Goal: Navigation & Orientation: Find specific page/section

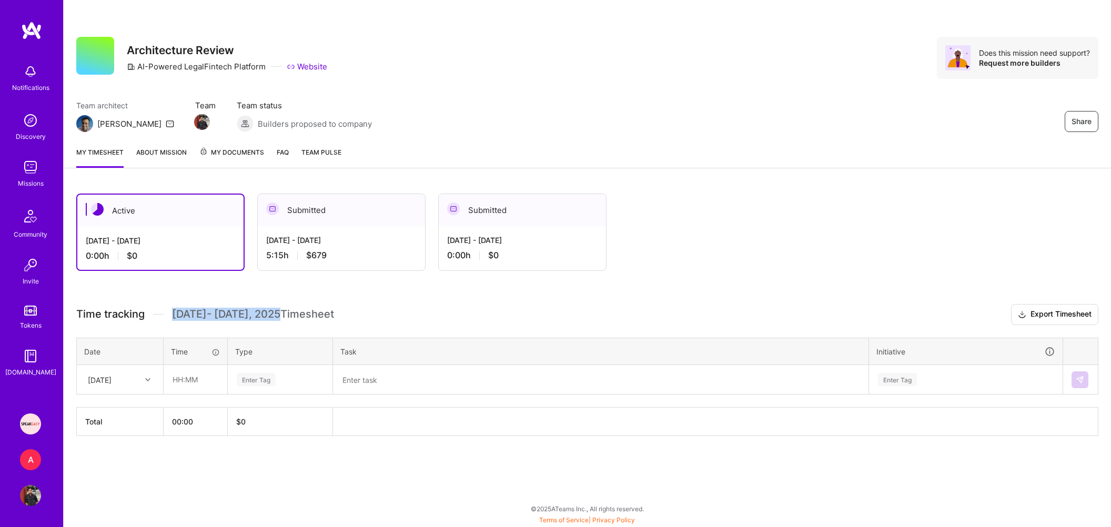
click at [28, 181] on div "Missions" at bounding box center [31, 183] width 26 height 11
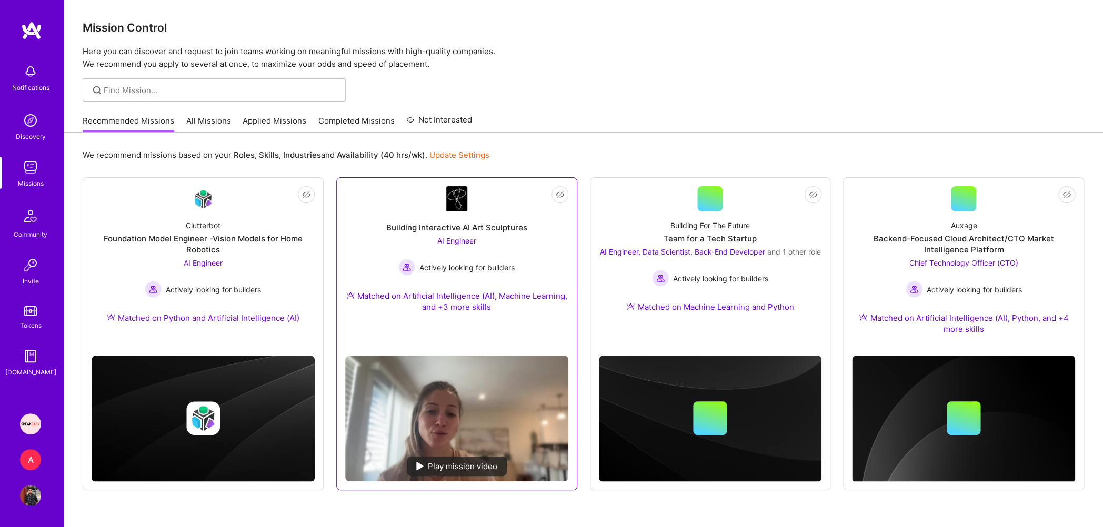
scroll to position [27, 0]
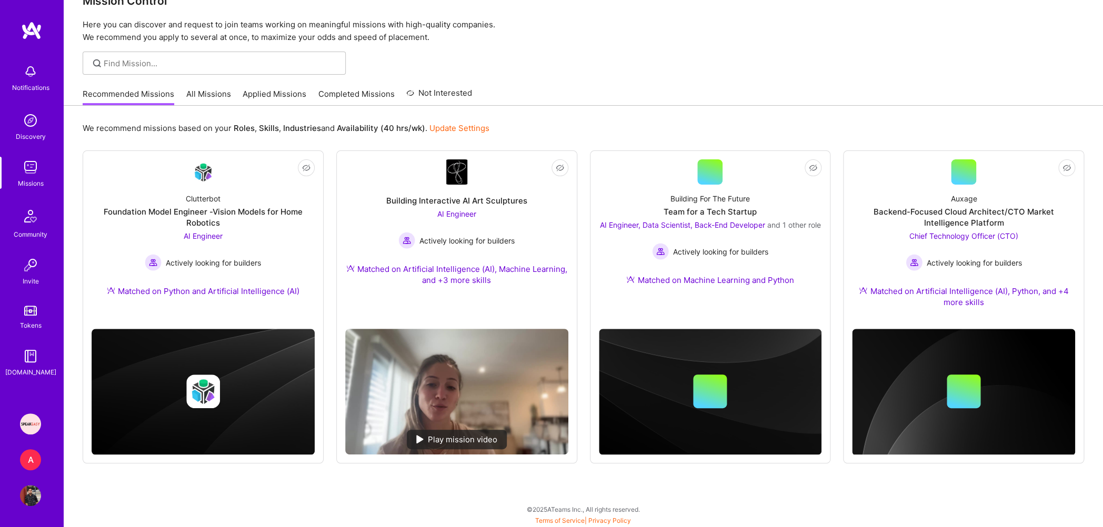
click at [36, 125] on img at bounding box center [30, 120] width 21 height 21
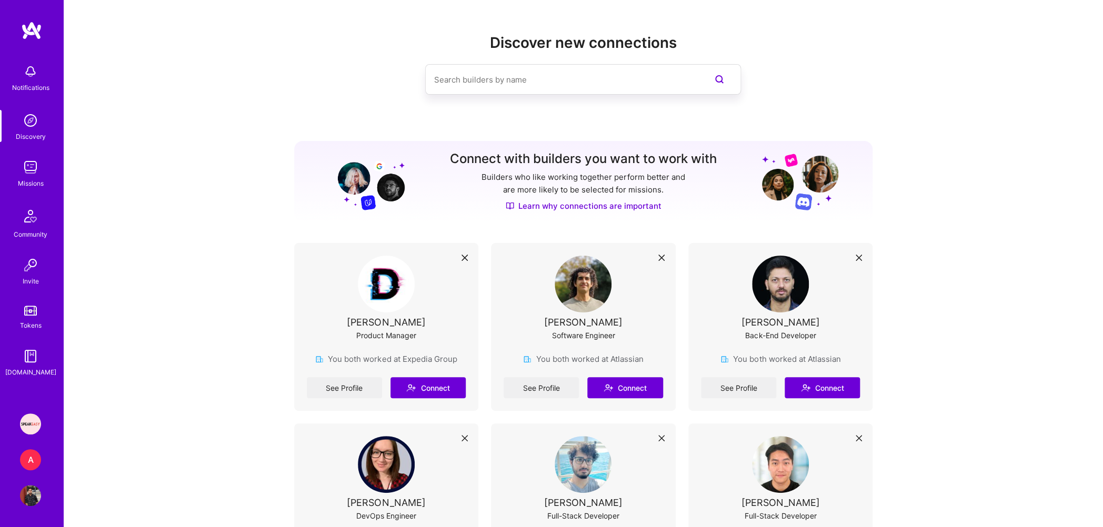
click at [45, 178] on link "Missions" at bounding box center [30, 173] width 65 height 32
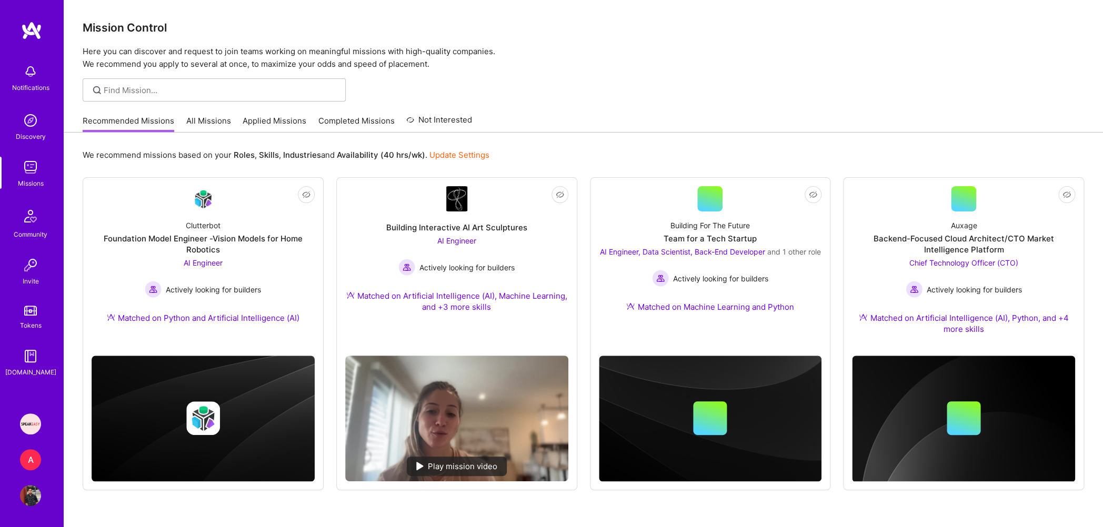
click at [265, 121] on link "Applied Missions" at bounding box center [274, 123] width 64 height 17
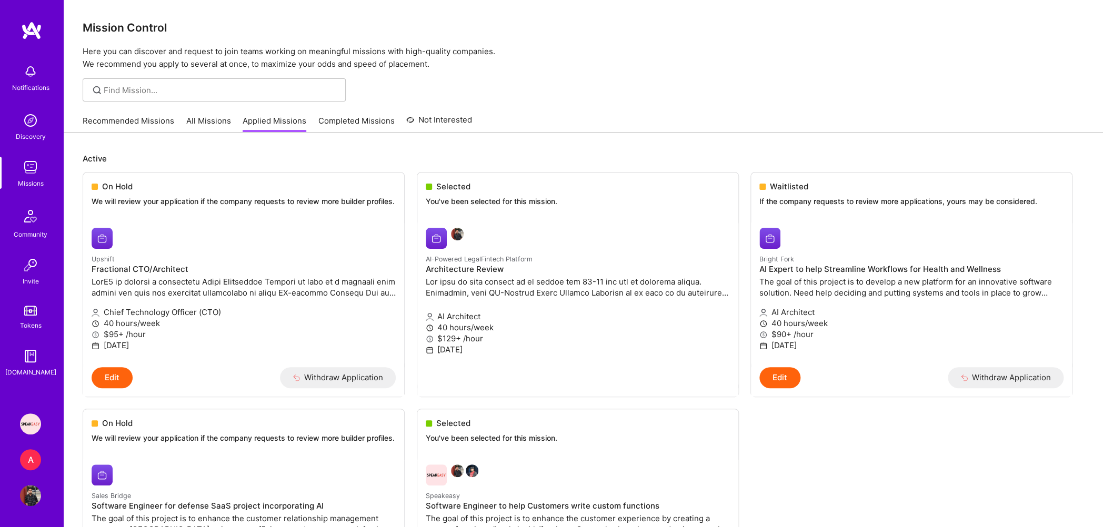
click at [32, 412] on div "Notifications Discovery Missions Community Invite Tokens [DOMAIN_NAME] Speakeas…" at bounding box center [31, 263] width 63 height 527
click at [34, 422] on img at bounding box center [30, 423] width 21 height 21
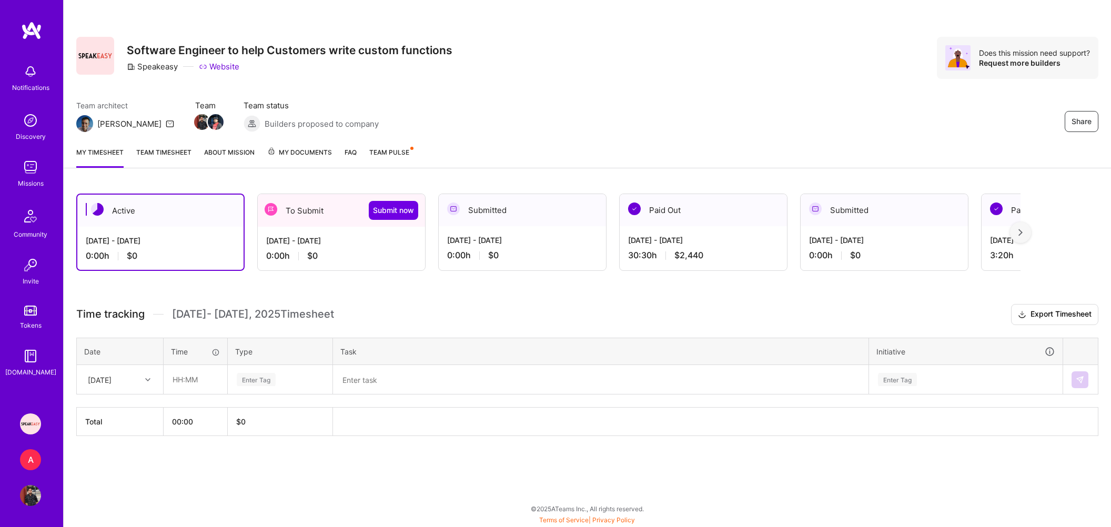
click at [396, 155] on span "Team Pulse" at bounding box center [389, 152] width 40 height 8
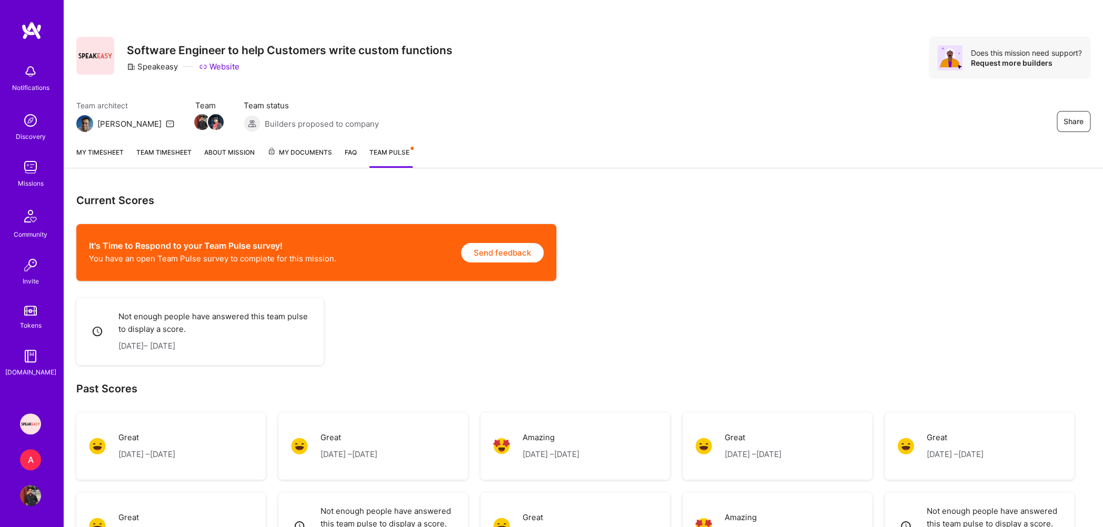
click at [25, 174] on img at bounding box center [30, 167] width 21 height 21
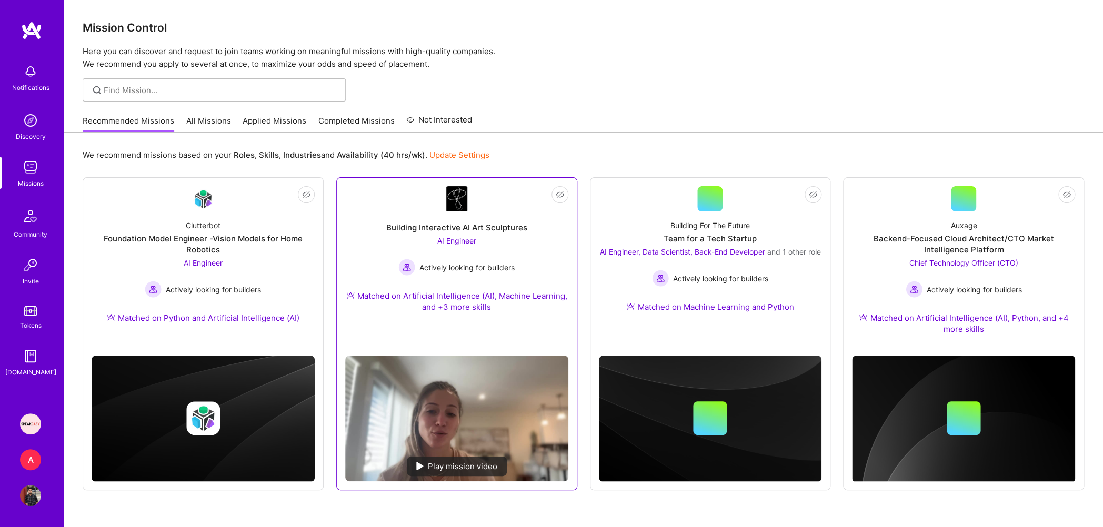
scroll to position [27, 0]
